Goal: Information Seeking & Learning: Check status

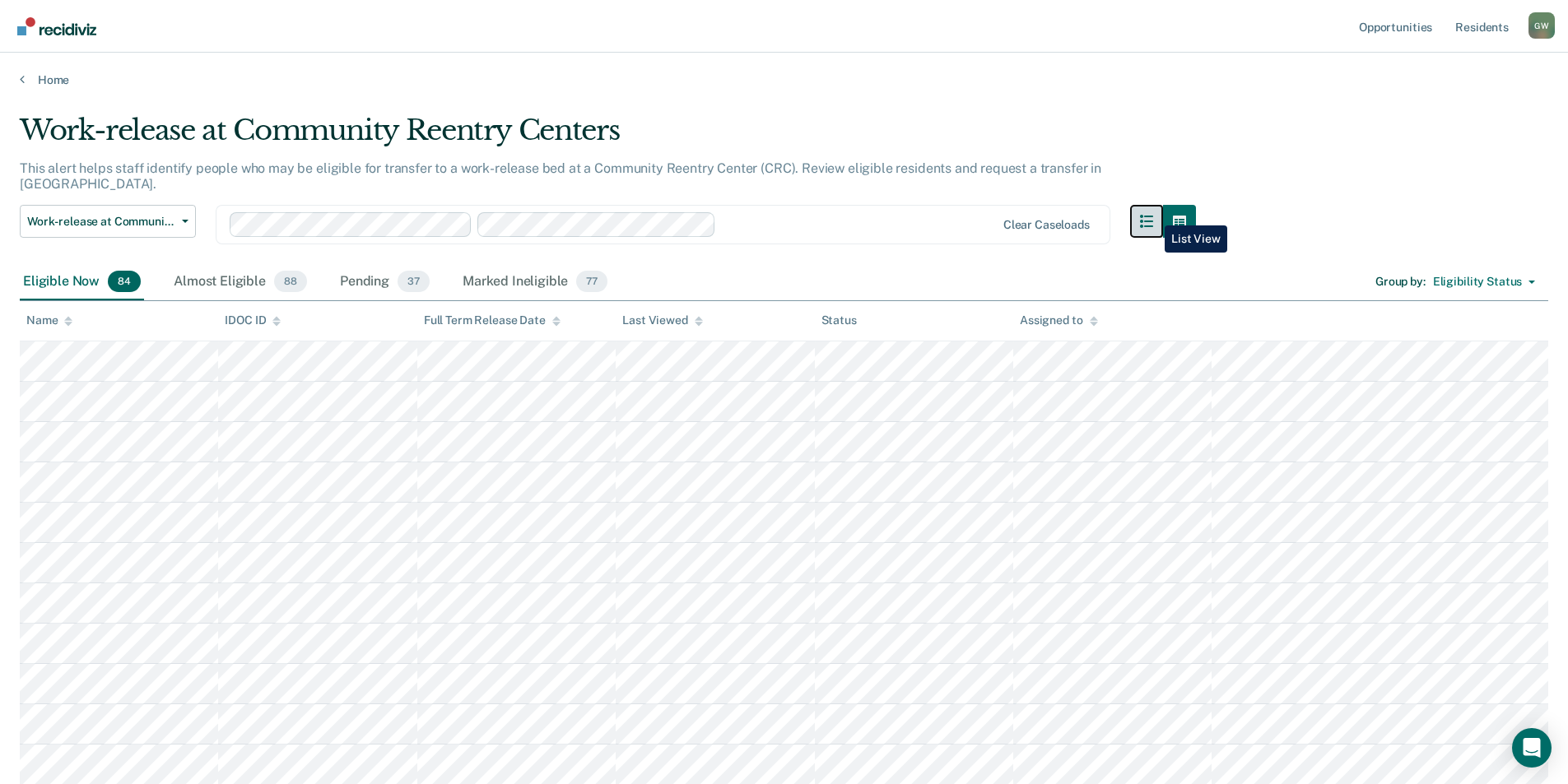
click at [1152, 213] on button "button" at bounding box center [1146, 221] width 33 height 33
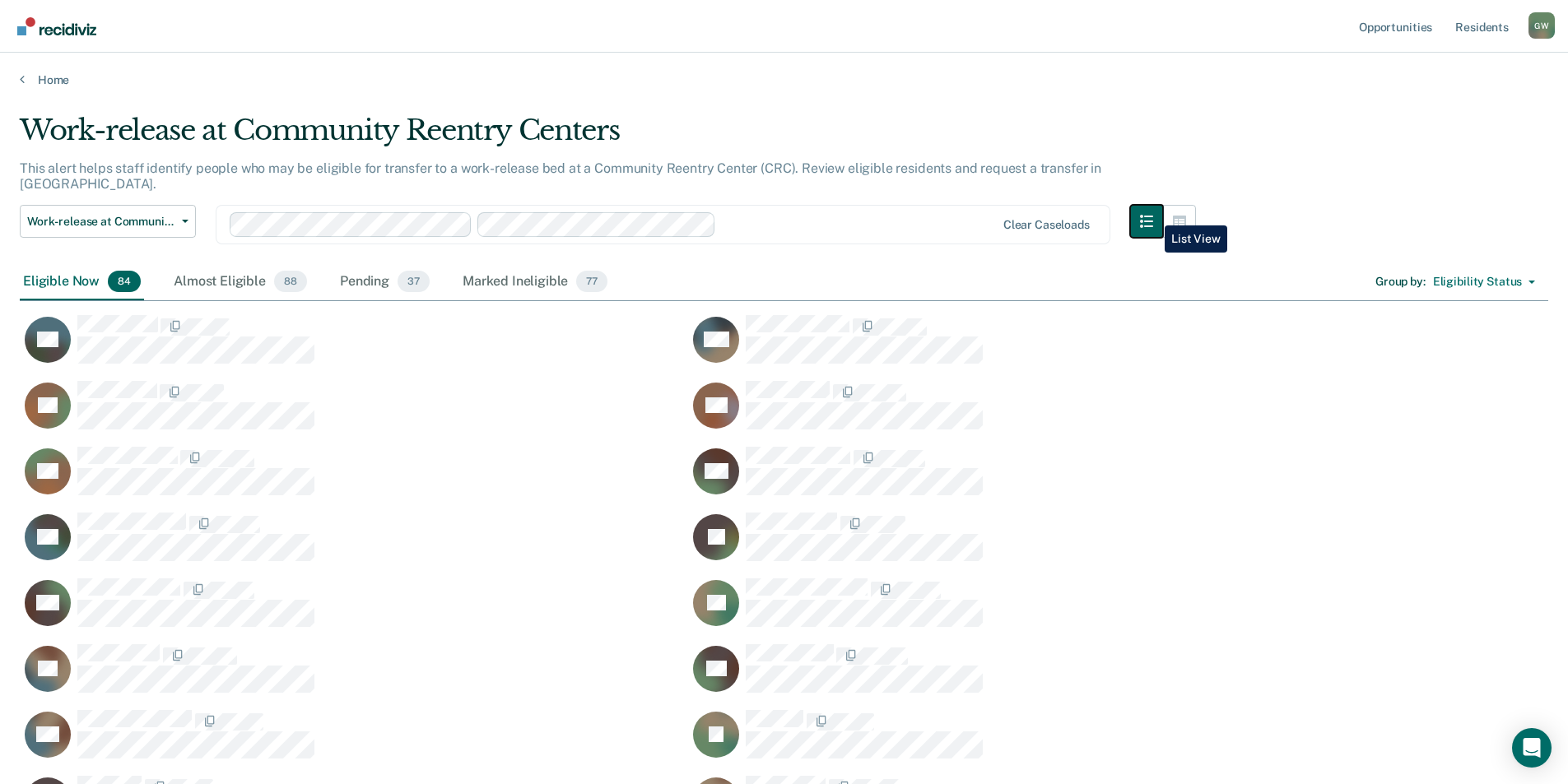
scroll to position [2932, 1516]
click at [1194, 215] on button "button" at bounding box center [1179, 221] width 33 height 33
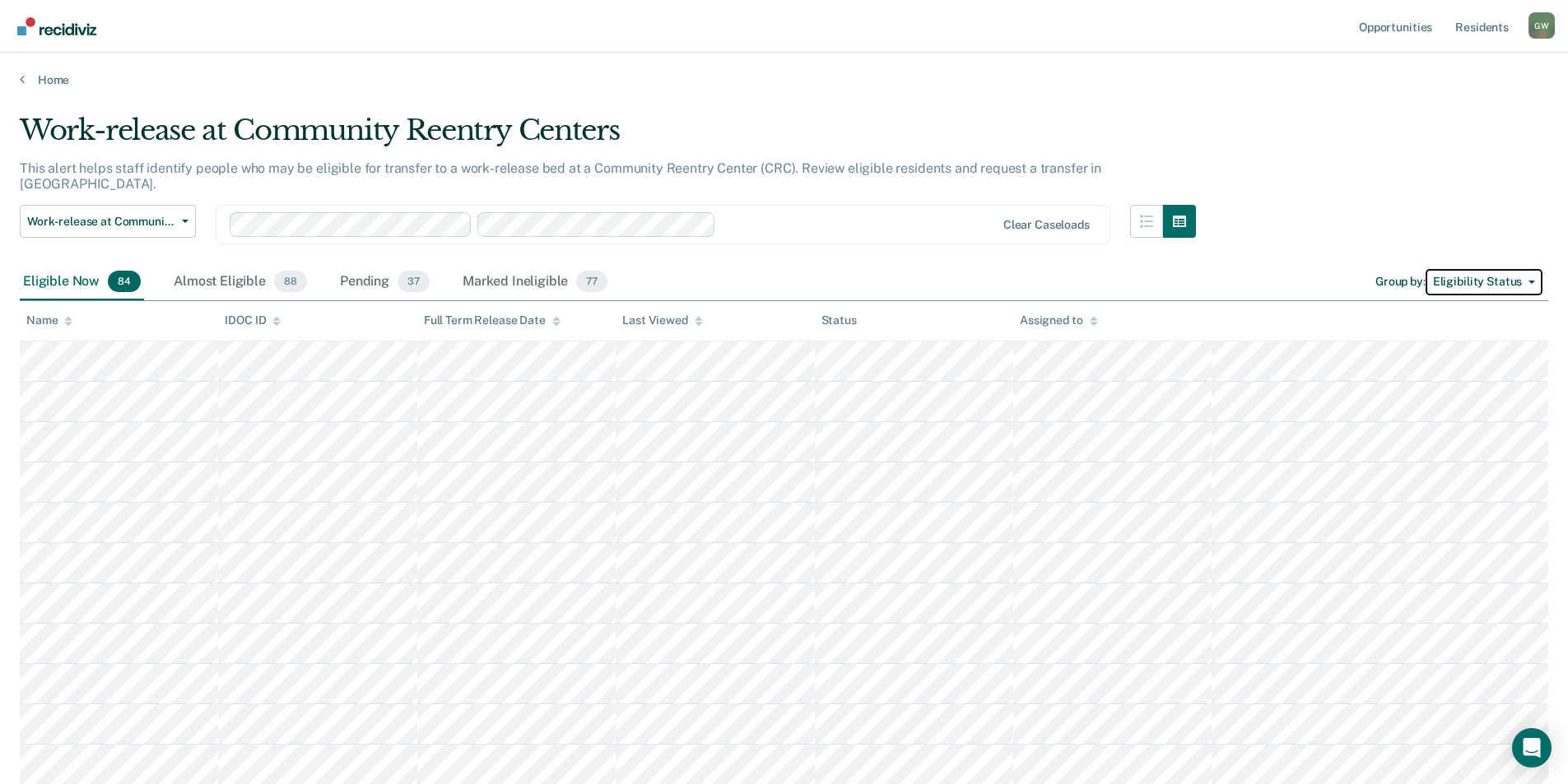
click at [1527, 270] on button "Eligibility Status" at bounding box center [1483, 282] width 116 height 27
click at [230, 268] on div "Almost Eligible 88" at bounding box center [240, 282] width 140 height 36
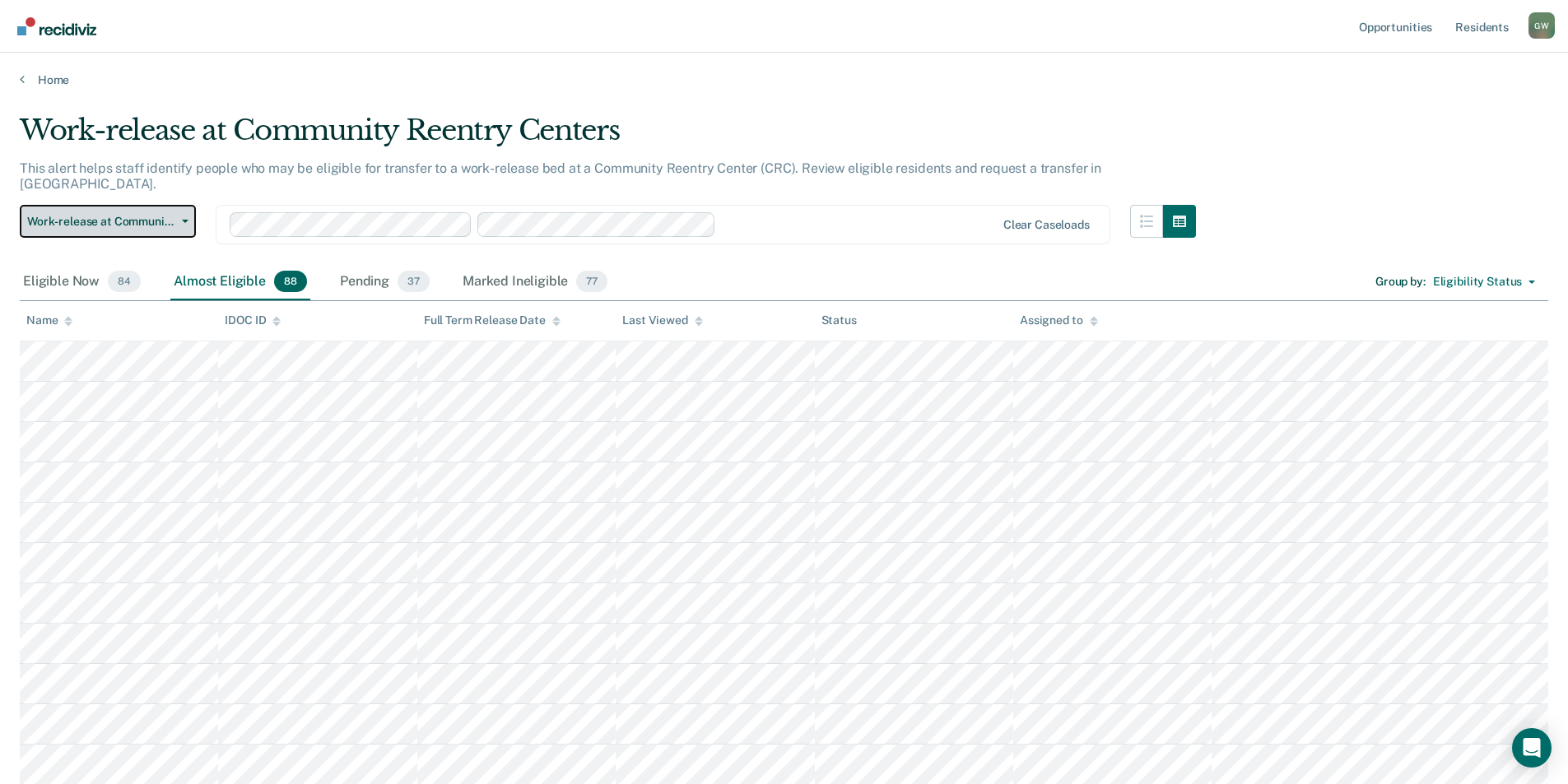
click at [185, 204] on button "Work-release at Community Reentry Centers" at bounding box center [108, 221] width 176 height 33
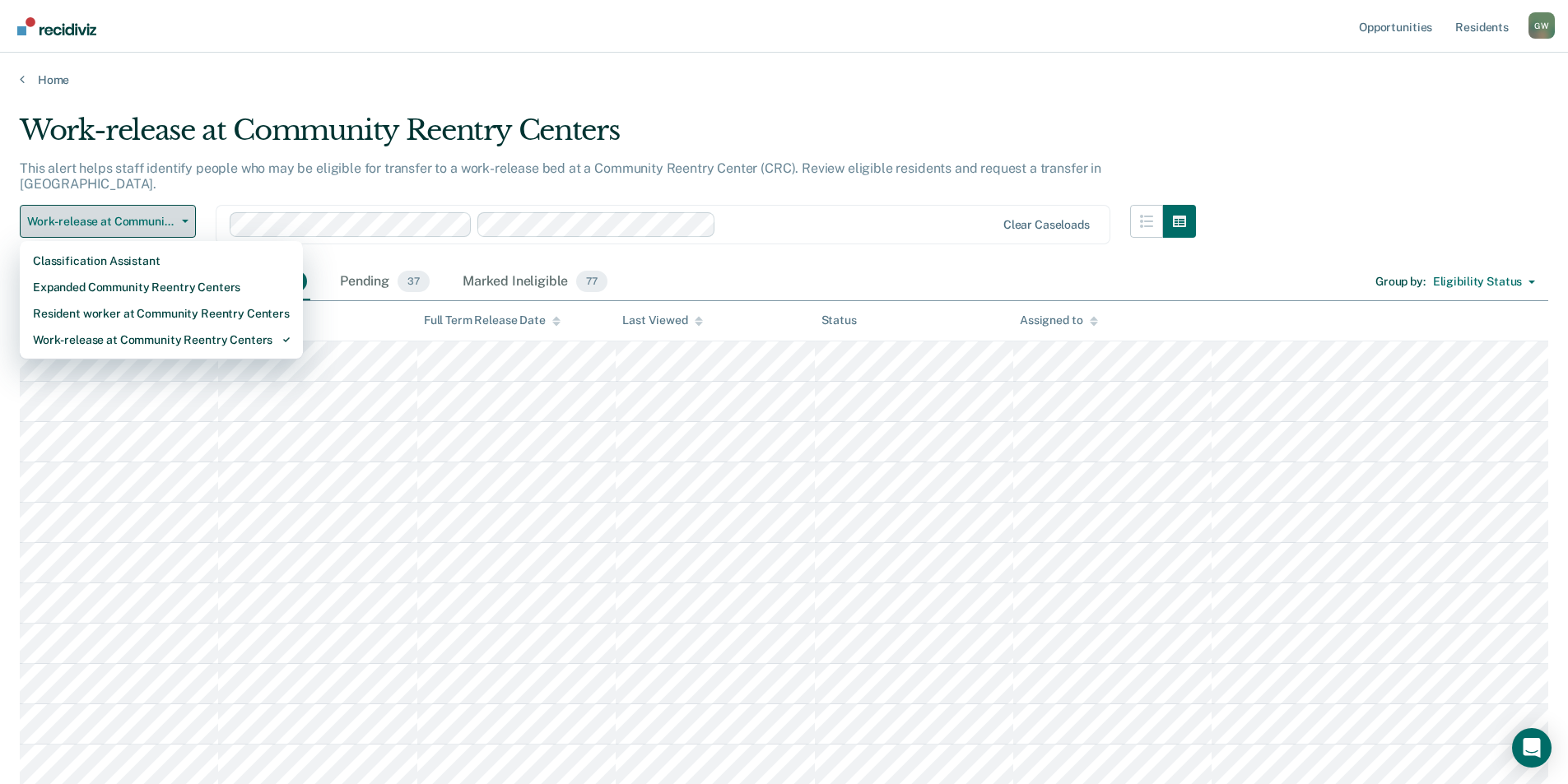
click at [176, 204] on button "Work-release at Community Reentry Centers" at bounding box center [108, 221] width 176 height 33
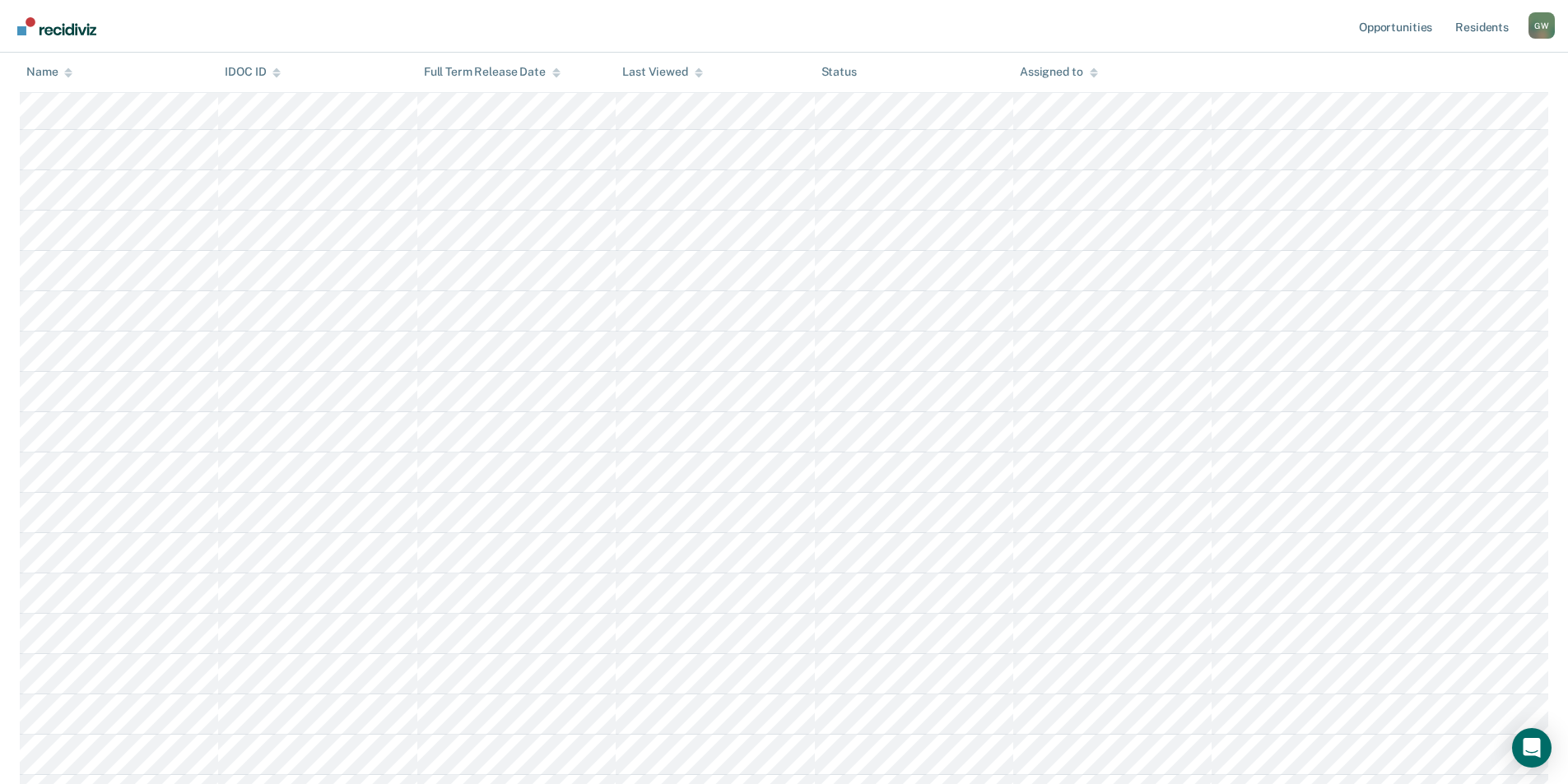
scroll to position [0, 0]
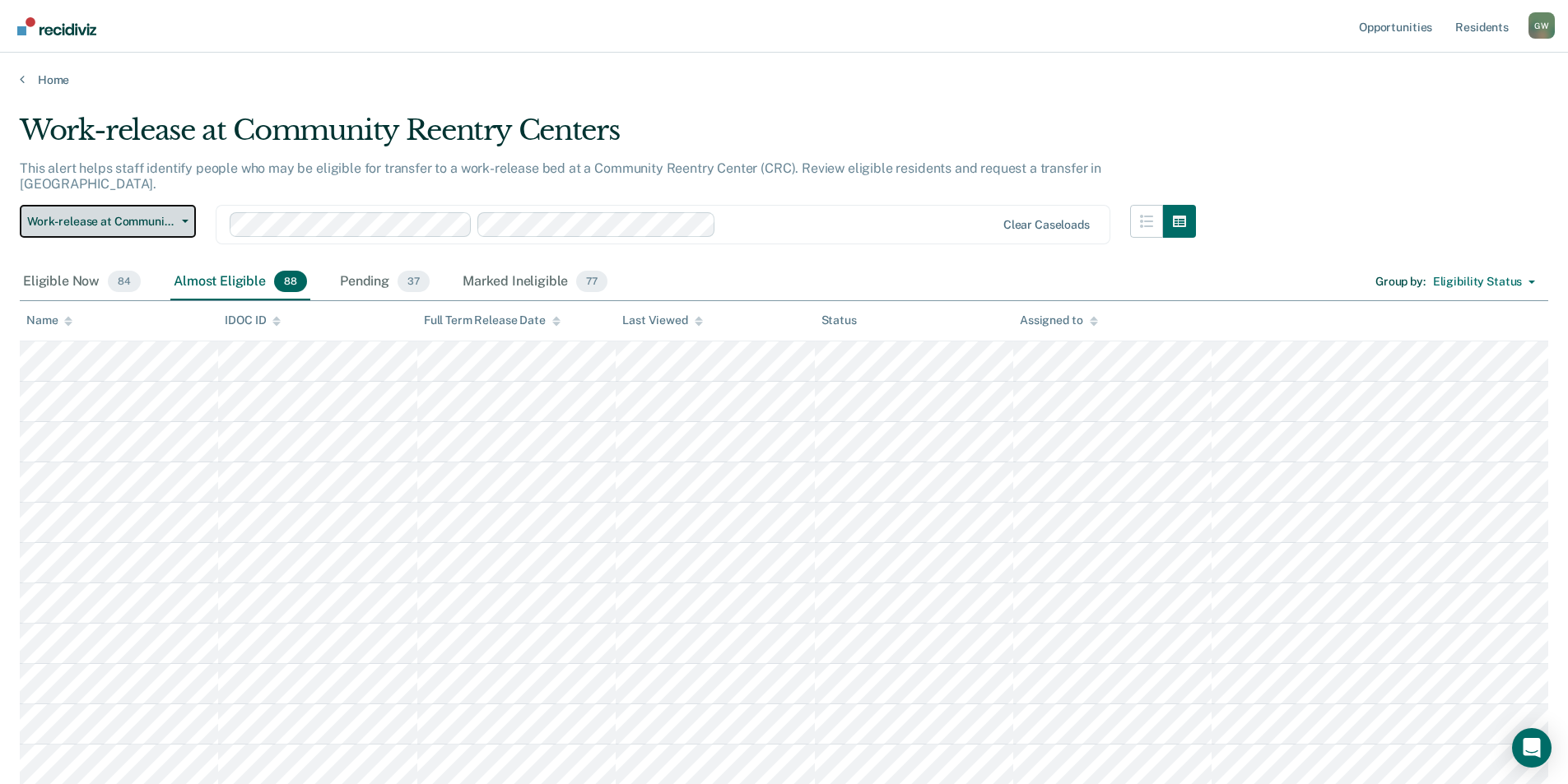
click at [182, 220] on icon "button" at bounding box center [184, 222] width 6 height 4
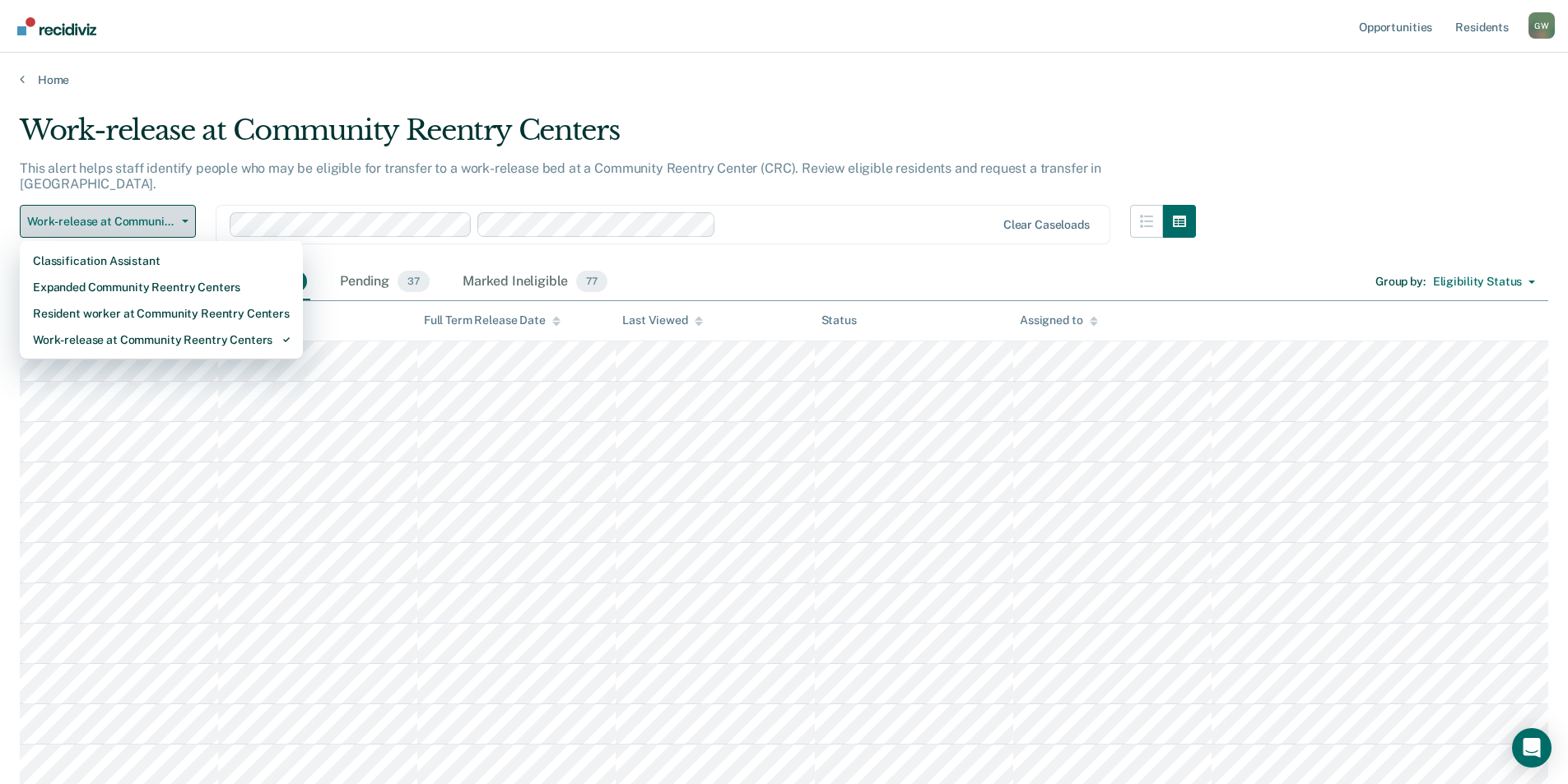
click at [182, 220] on icon "button" at bounding box center [184, 222] width 6 height 4
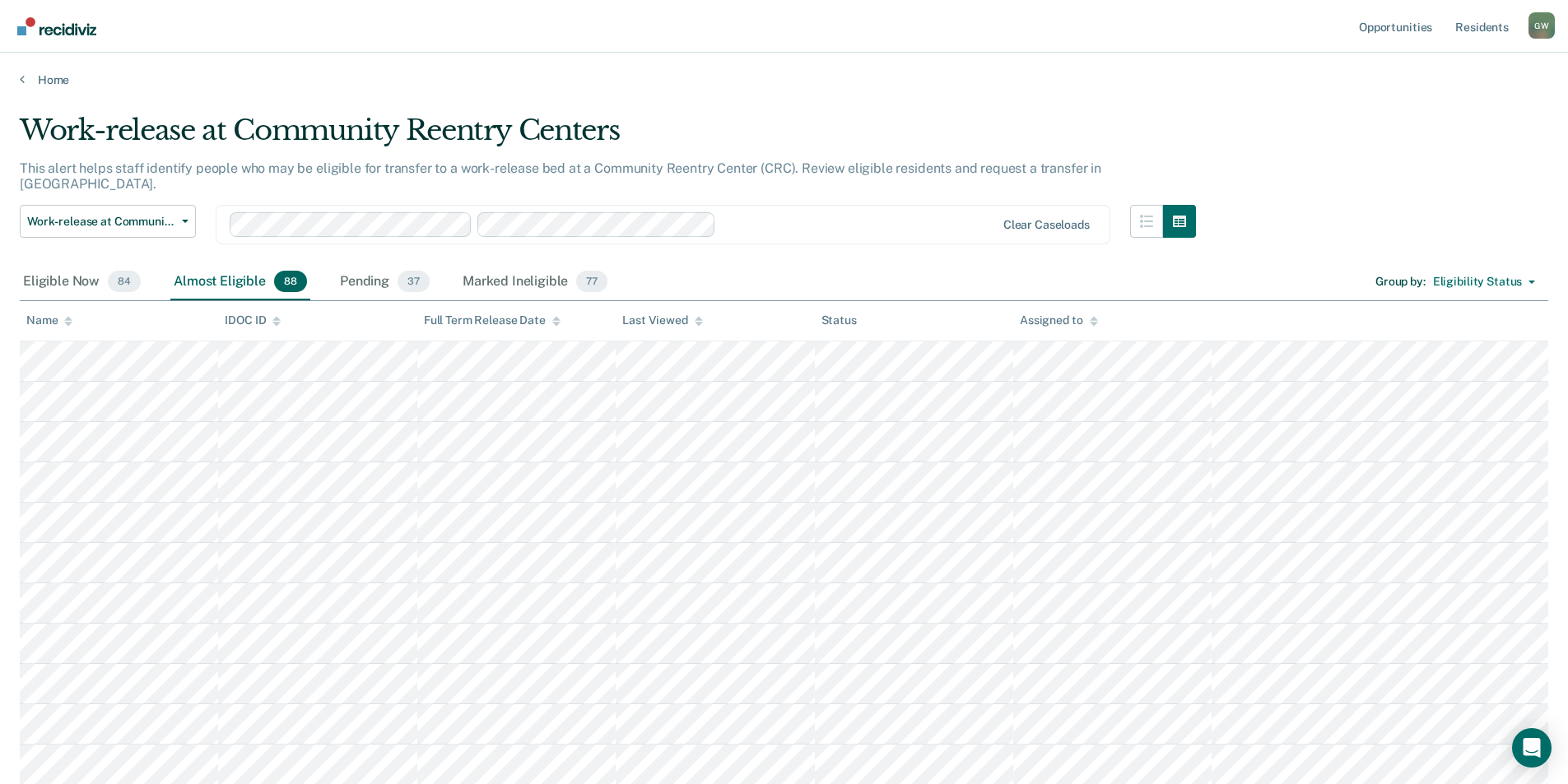
click at [358, 264] on div "Pending 37" at bounding box center [384, 282] width 96 height 36
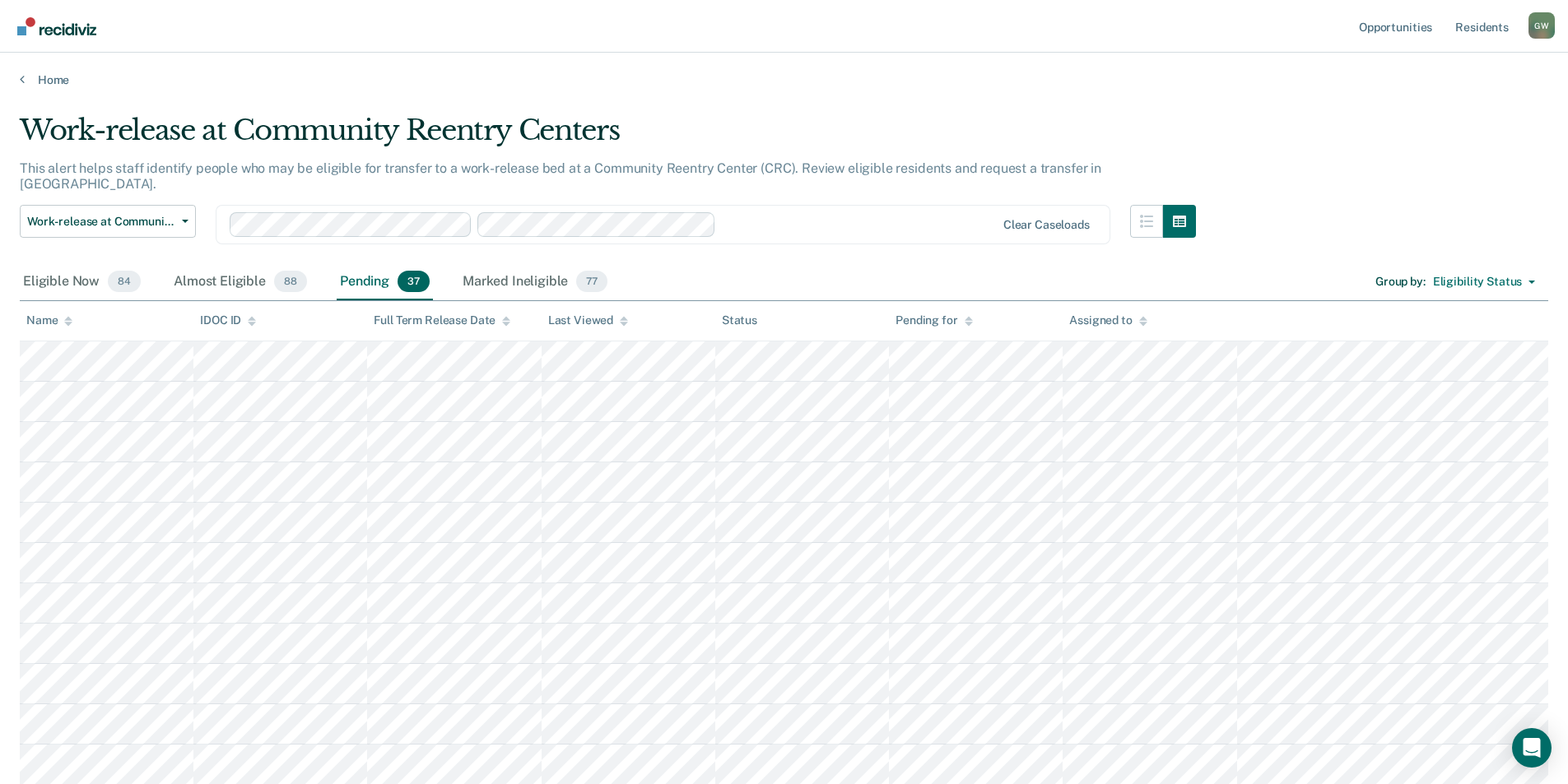
click at [924, 314] on div "Pending for" at bounding box center [933, 320] width 76 height 14
click at [525, 264] on div "Marked Ineligible 77" at bounding box center [535, 282] width 151 height 36
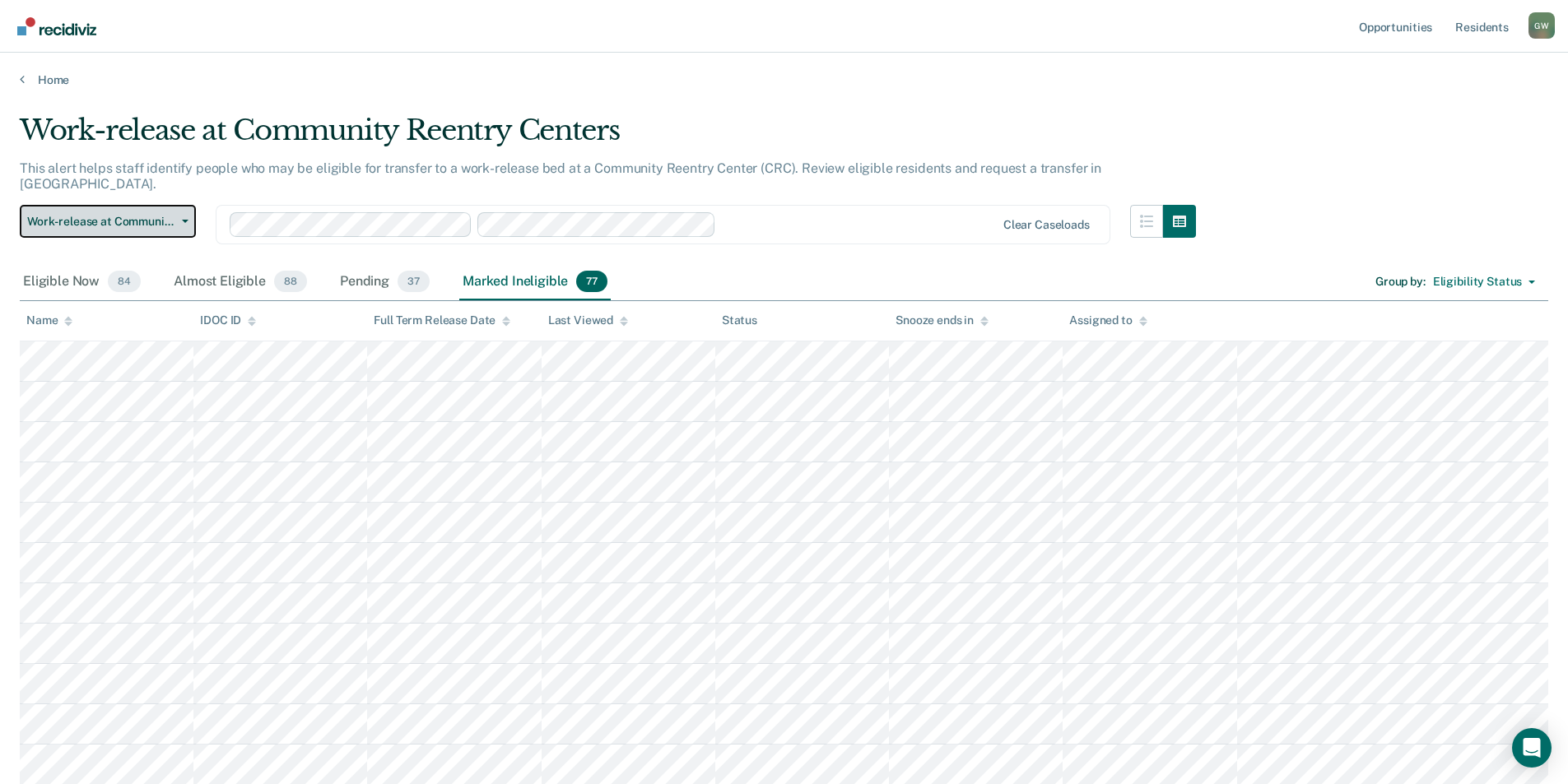
click at [188, 204] on button "Work-release at Community Reentry Centers" at bounding box center [108, 221] width 176 height 33
click at [430, 84] on link "Home" at bounding box center [784, 80] width 1528 height 15
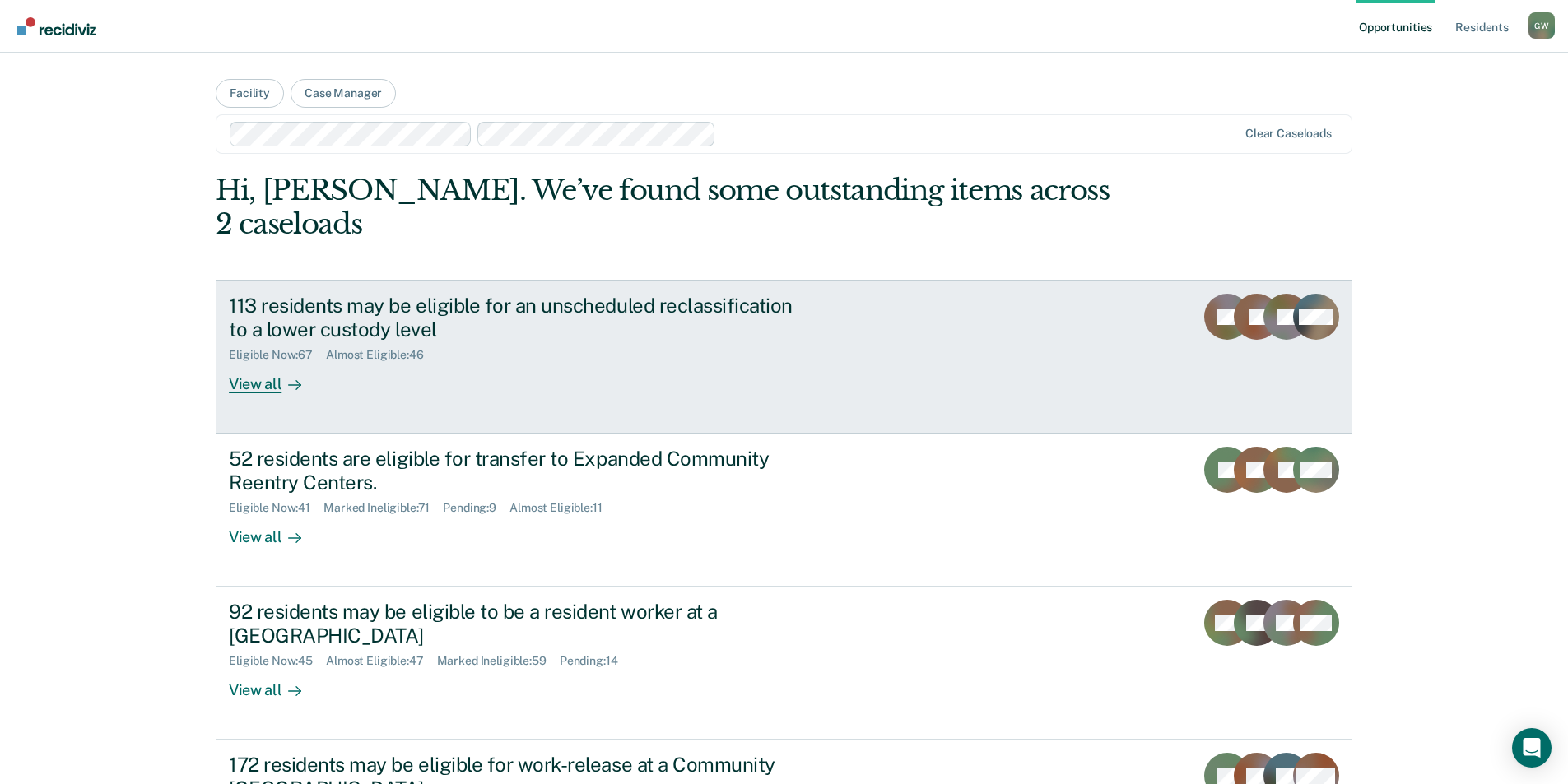
click at [256, 362] on div "View all" at bounding box center [274, 378] width 93 height 32
